Goal: Transaction & Acquisition: Download file/media

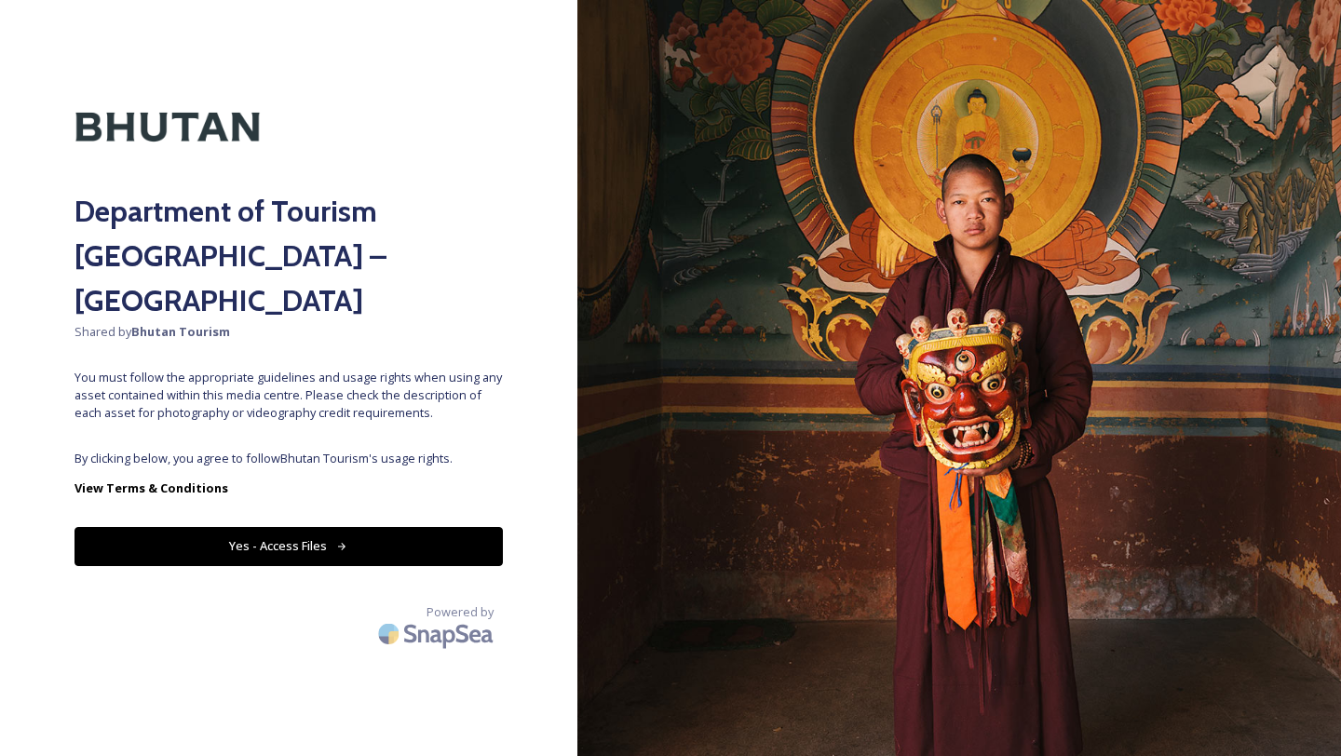
click at [424, 398] on div "Department of Tourism [GEOGRAPHIC_DATA] – Brand Centre Shared by Bhutan Tourism…" at bounding box center [288, 378] width 577 height 607
click at [383, 527] on button "Yes - Access Files" at bounding box center [289, 546] width 428 height 38
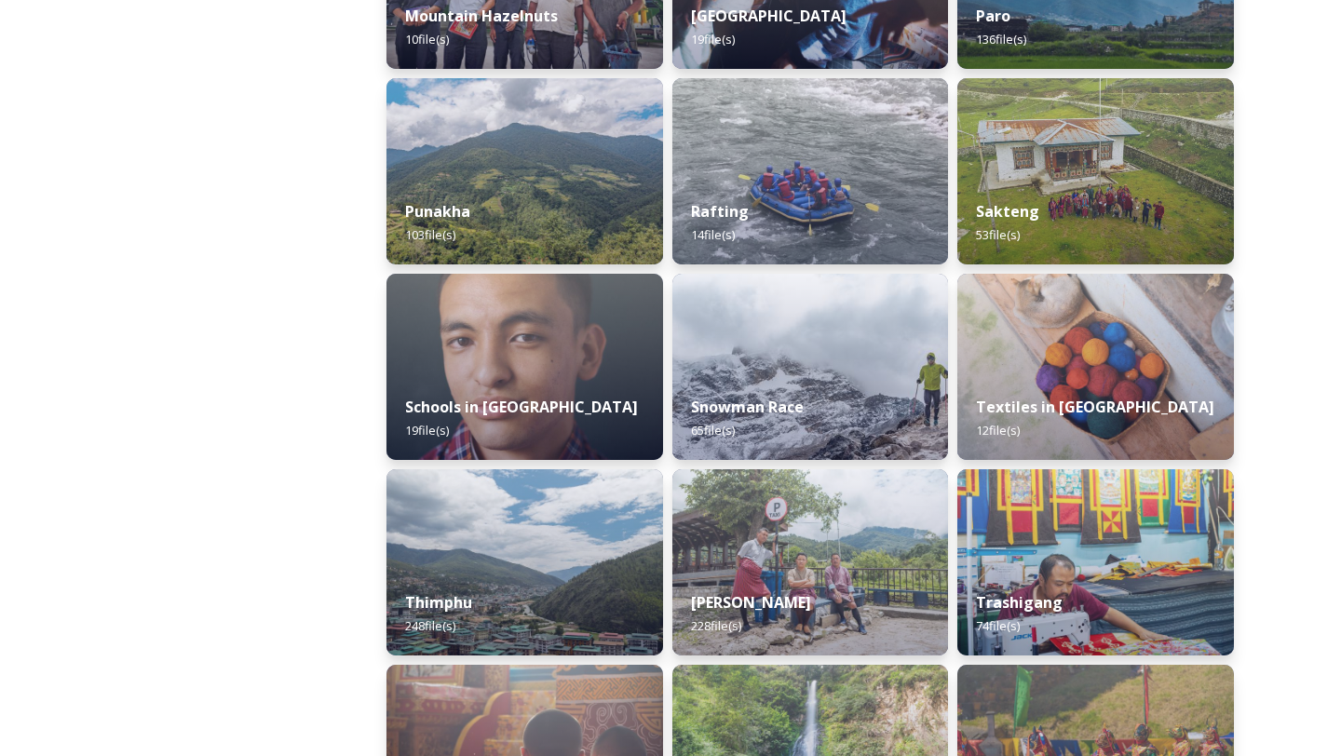
scroll to position [2232, 0]
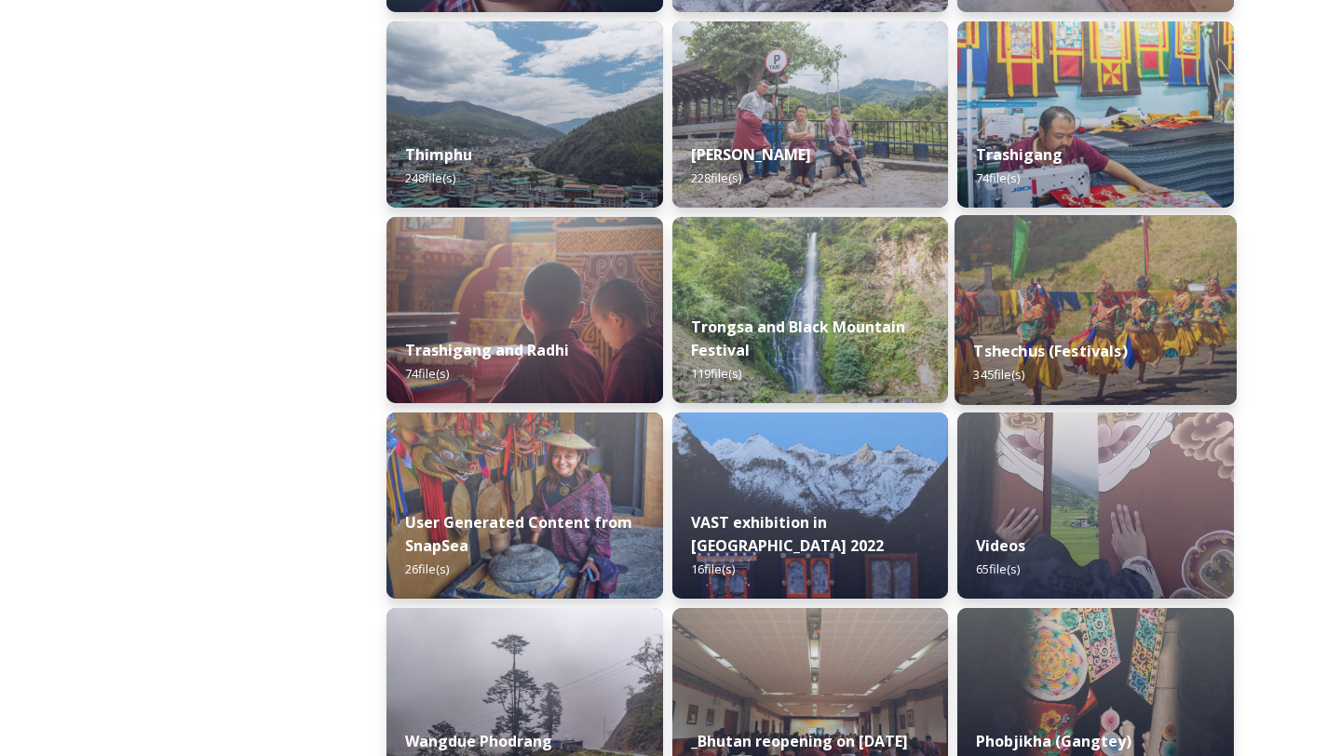
click at [1039, 331] on div "Tshechus (Festivals) 345 file(s)" at bounding box center [1096, 362] width 282 height 85
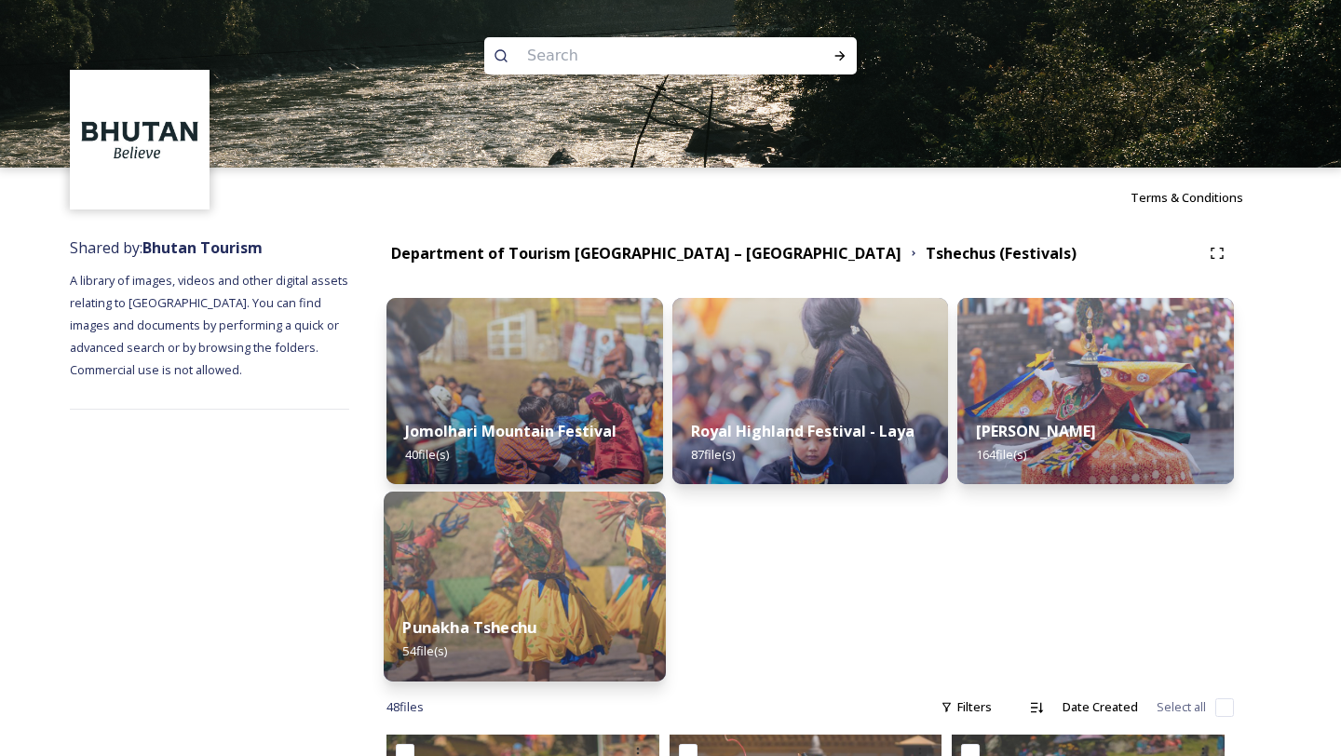
click at [566, 629] on div "Punakha Tshechu 54 file(s)" at bounding box center [525, 639] width 282 height 85
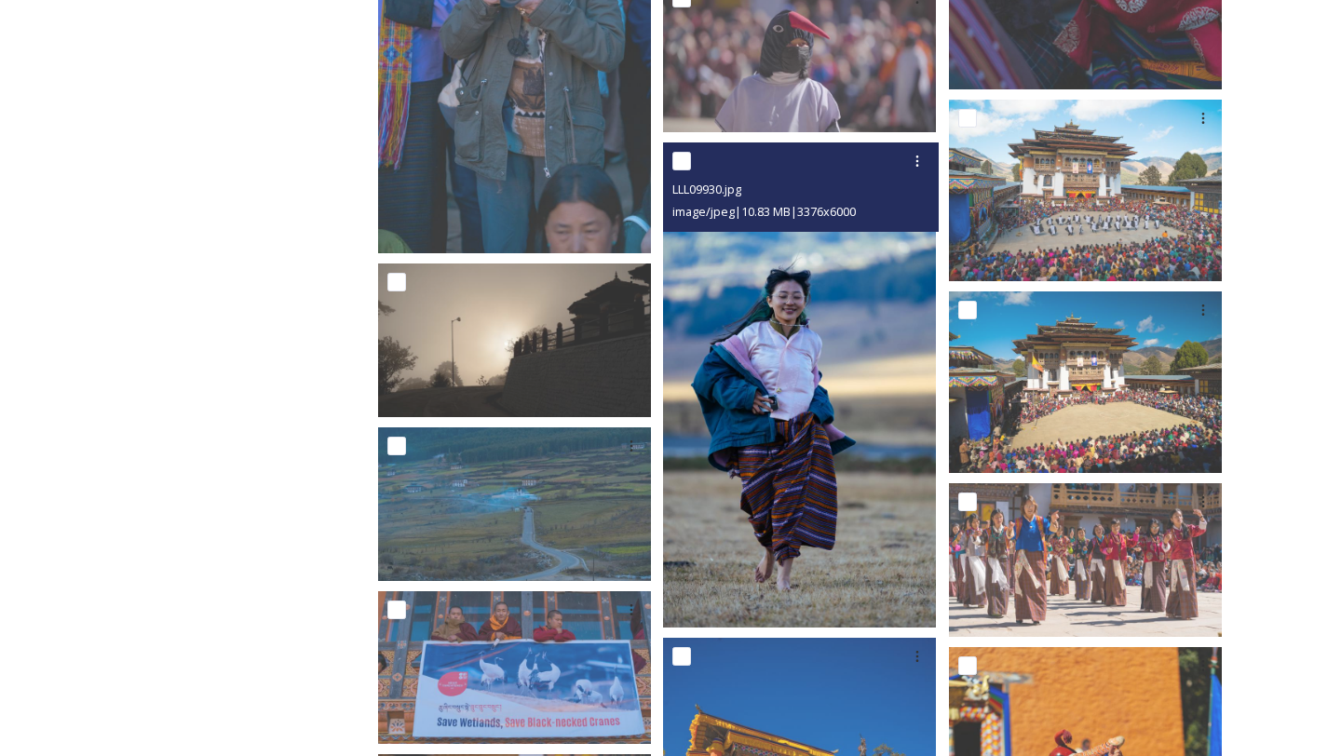
scroll to position [1317, 0]
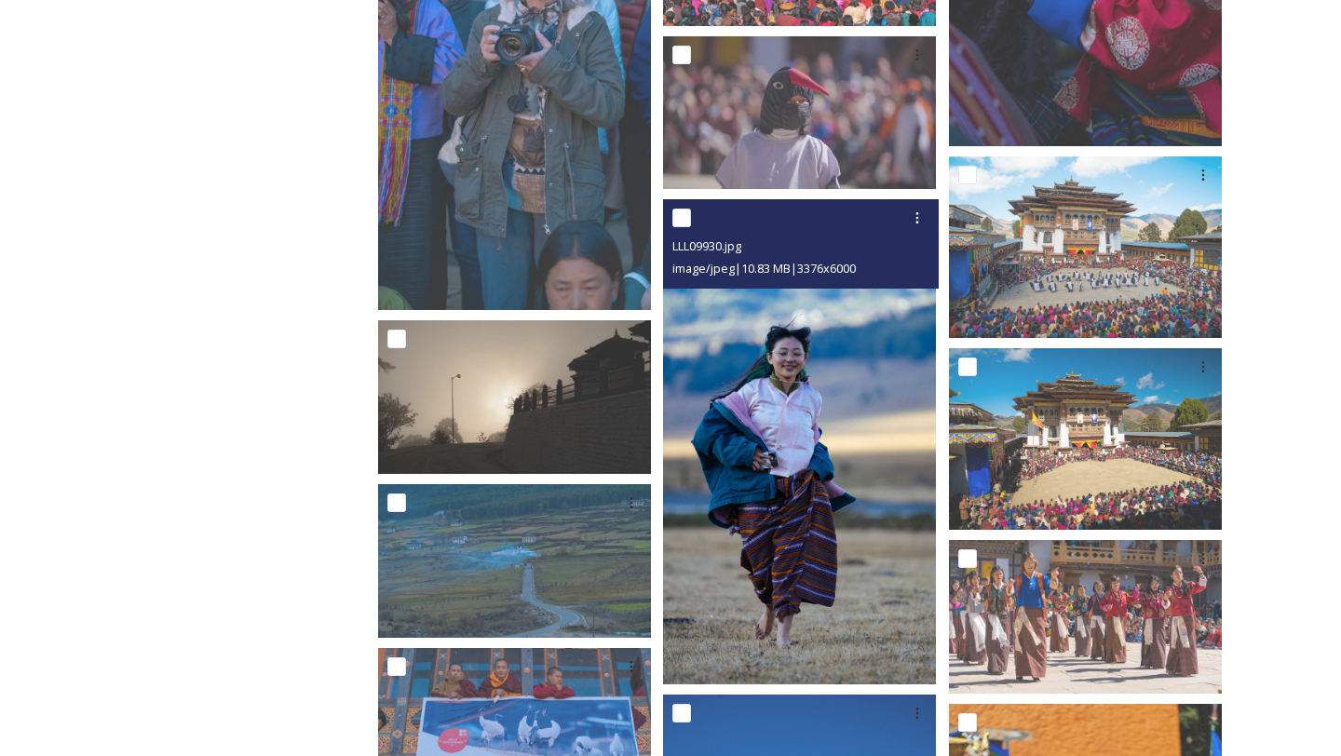
click at [794, 384] on img at bounding box center [799, 441] width 273 height 485
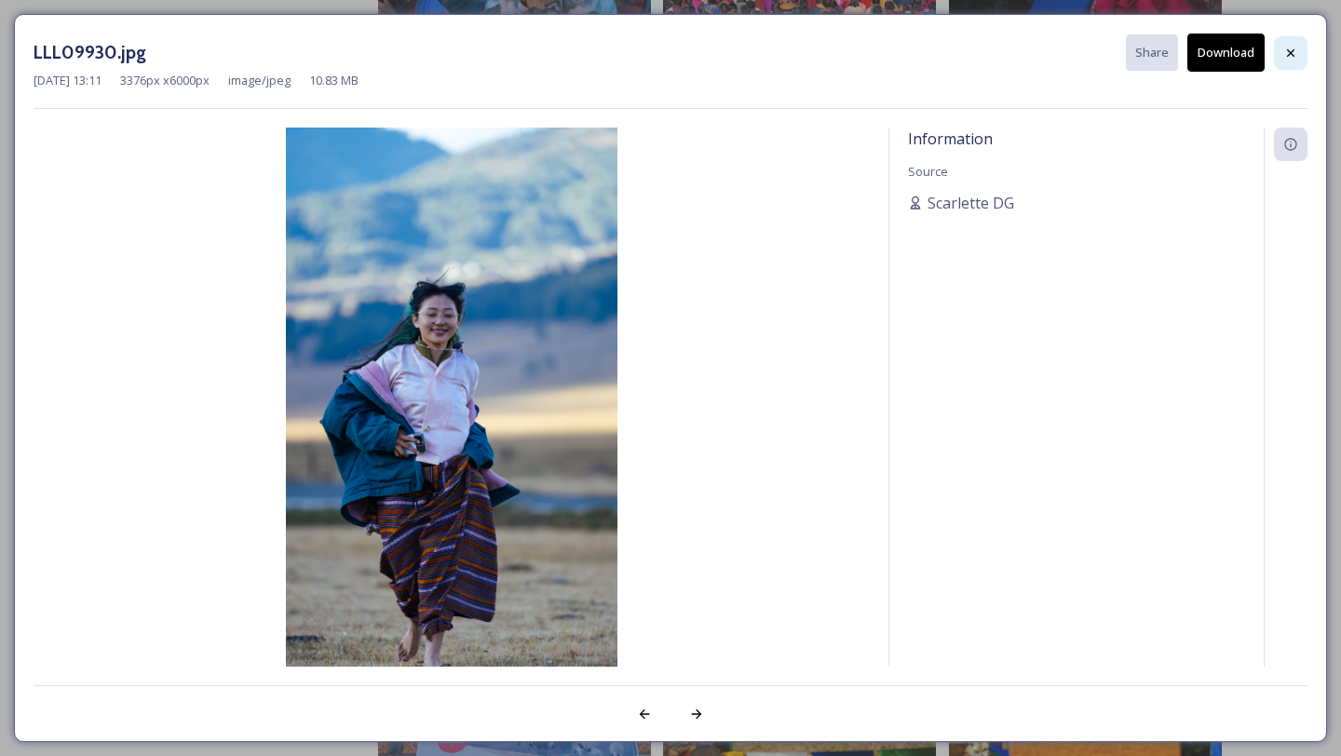
click at [1282, 52] on div at bounding box center [1291, 53] width 34 height 34
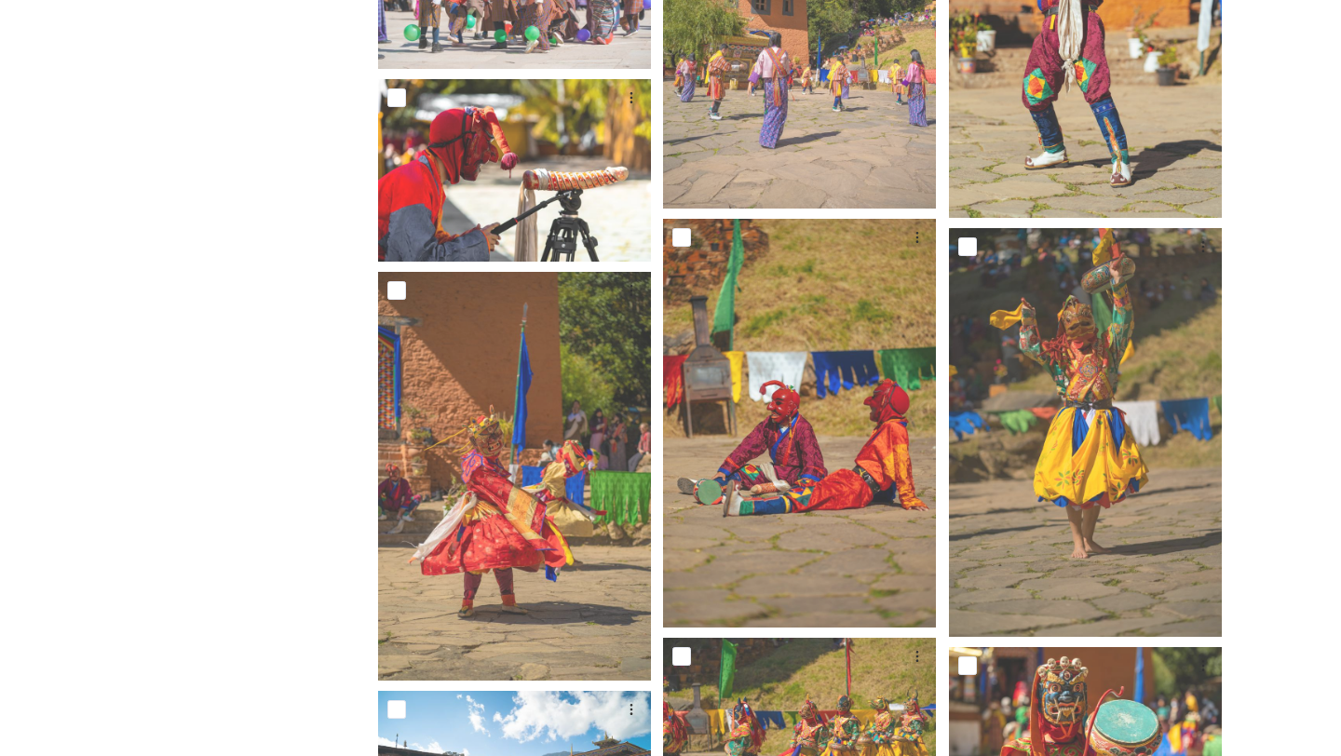
scroll to position [2219, 0]
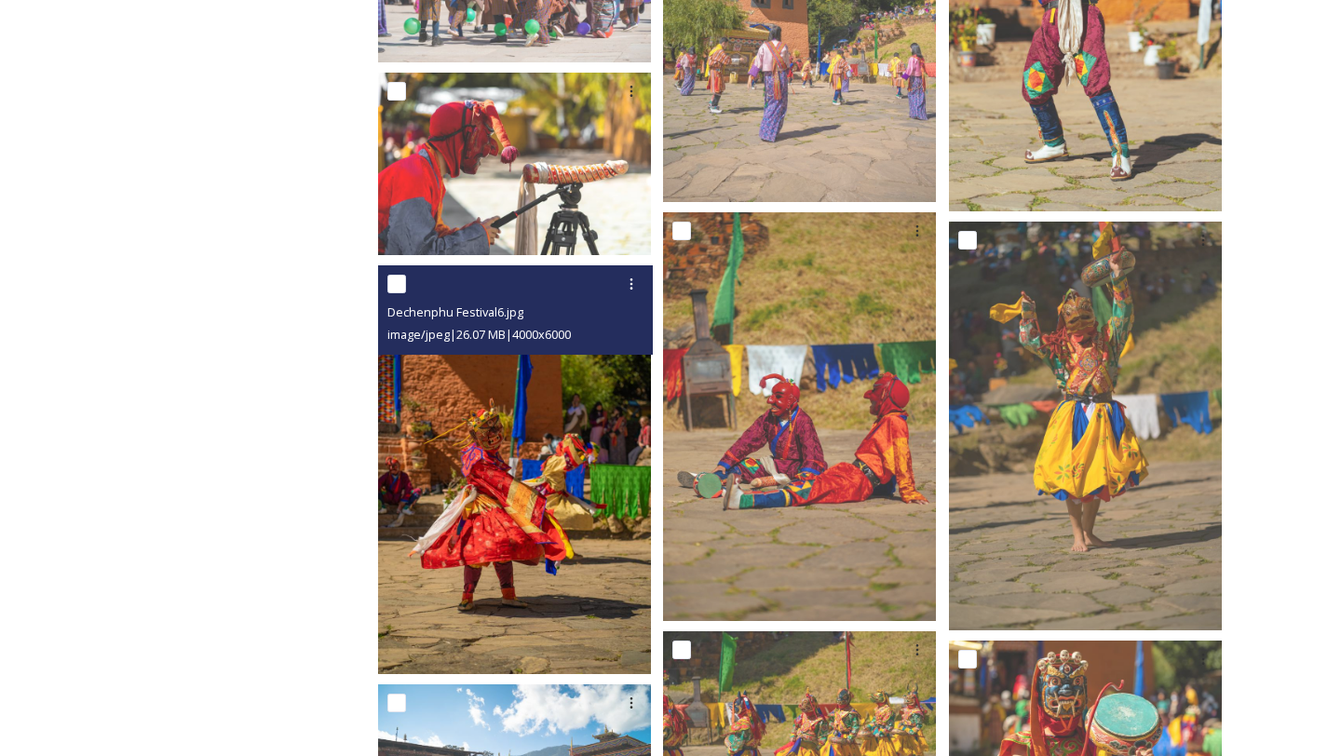
click at [586, 642] on img at bounding box center [514, 470] width 273 height 410
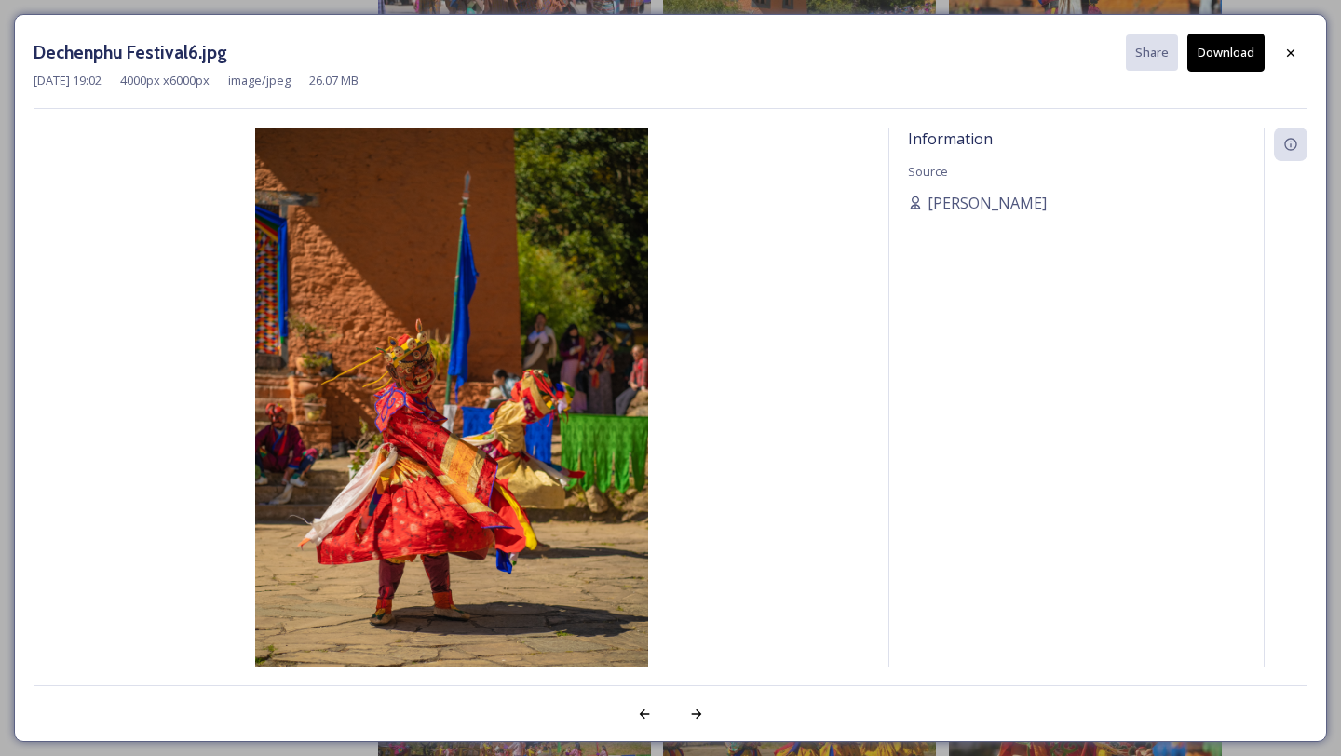
click at [1227, 43] on button "Download" at bounding box center [1225, 53] width 77 height 38
